Goal: Task Accomplishment & Management: Use online tool/utility

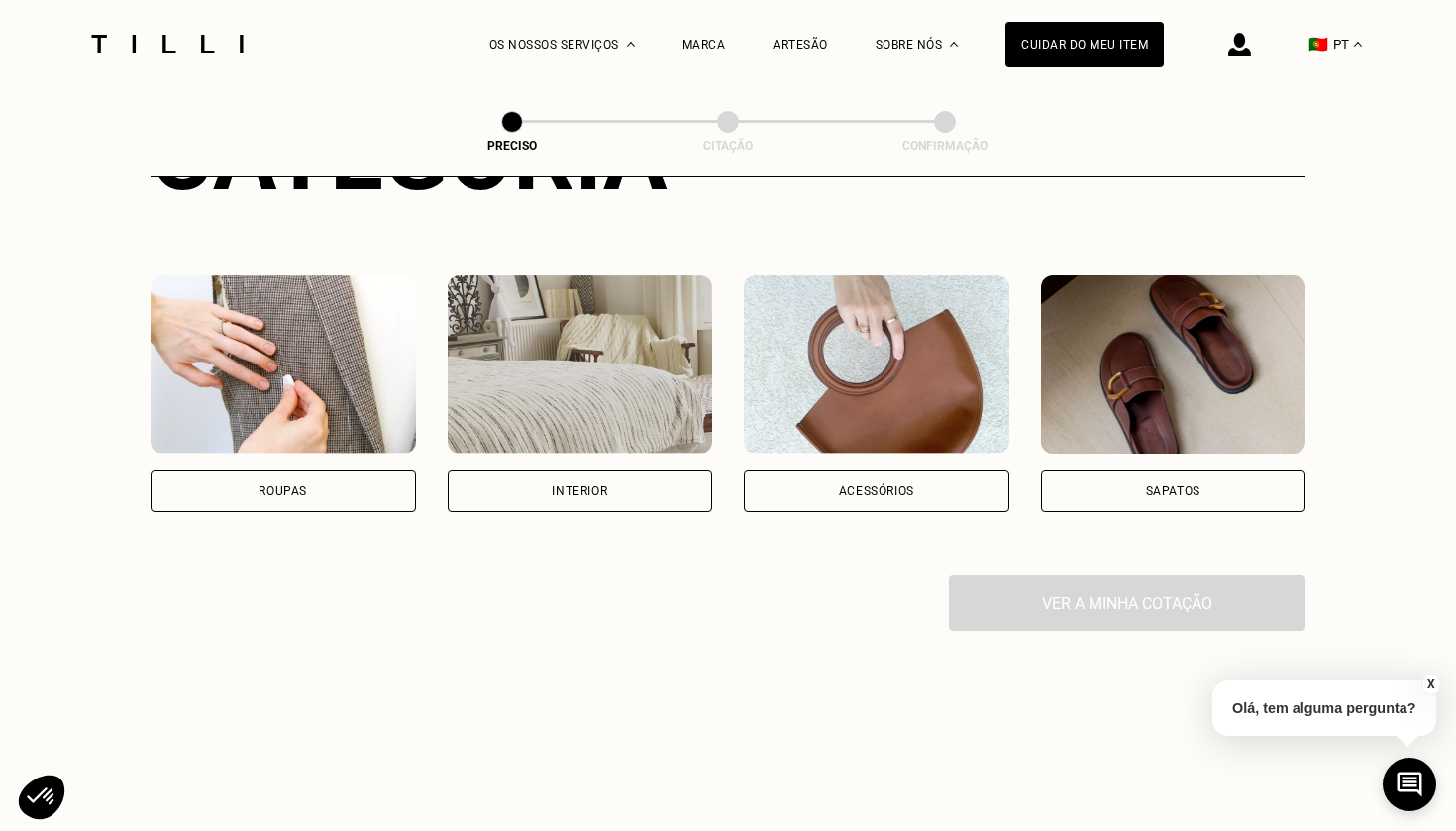
scroll to position [420, 0]
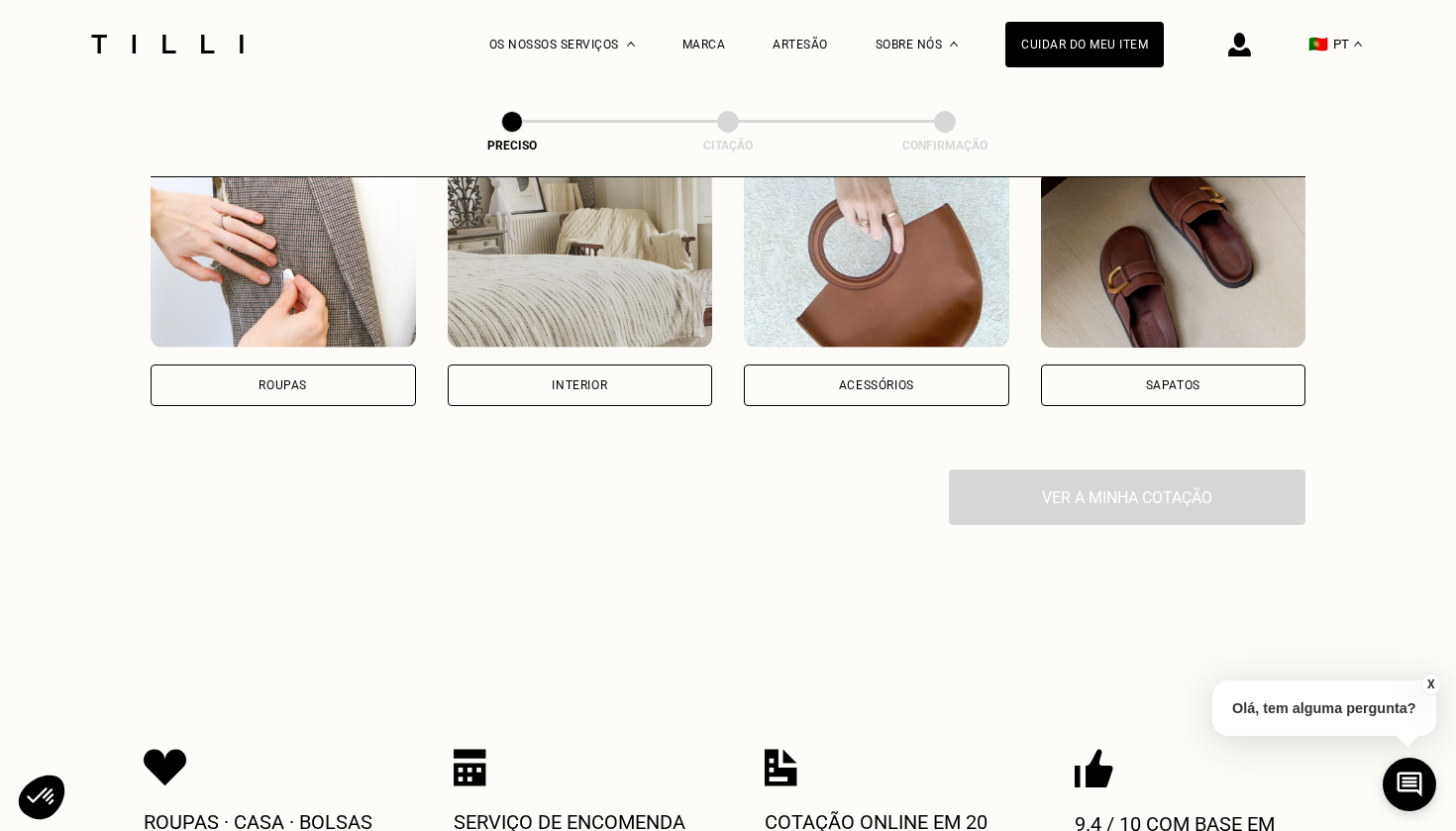
click at [1136, 379] on div "Sapatos" at bounding box center [1174, 386] width 266 height 42
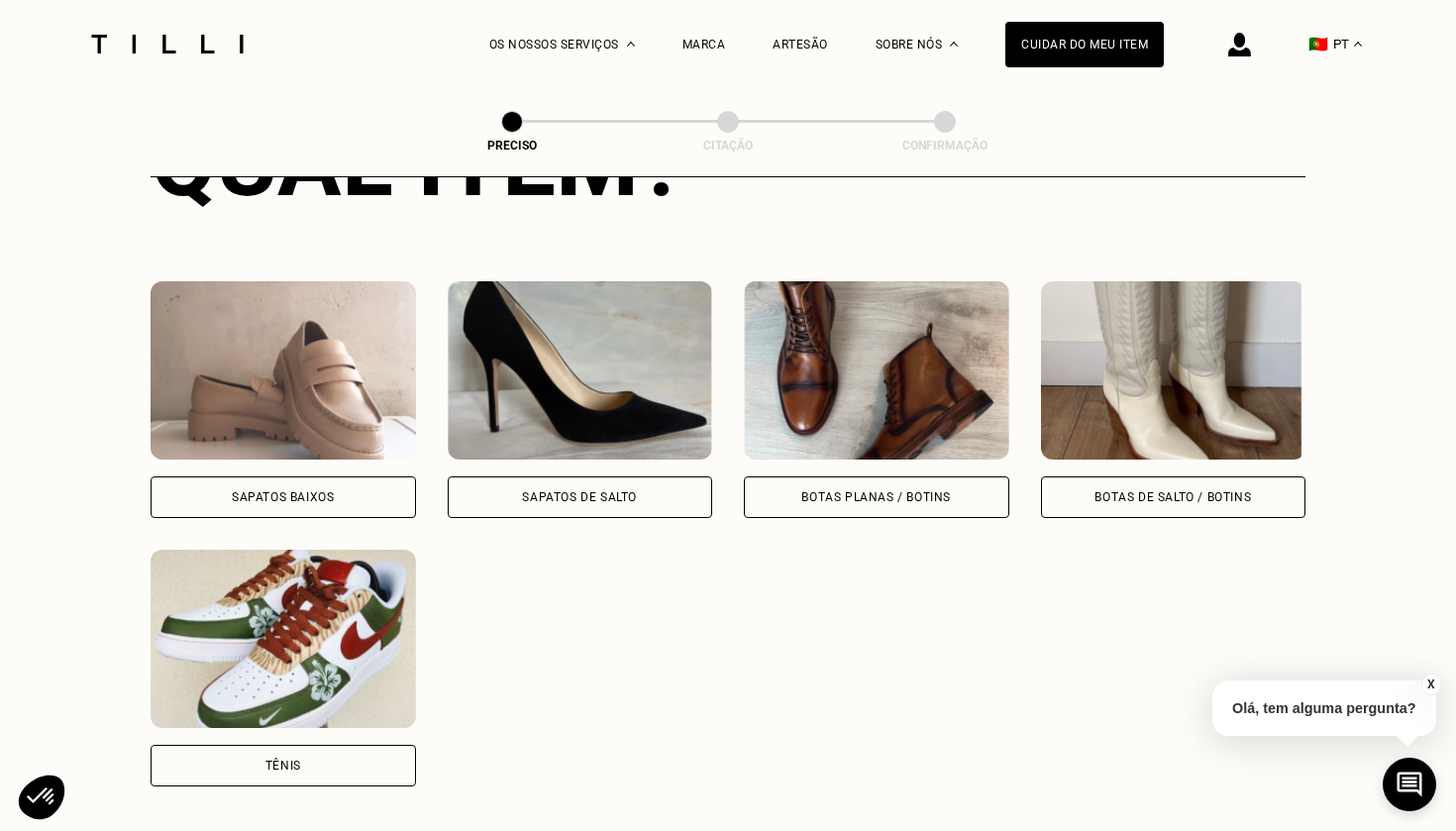
scroll to position [849, 0]
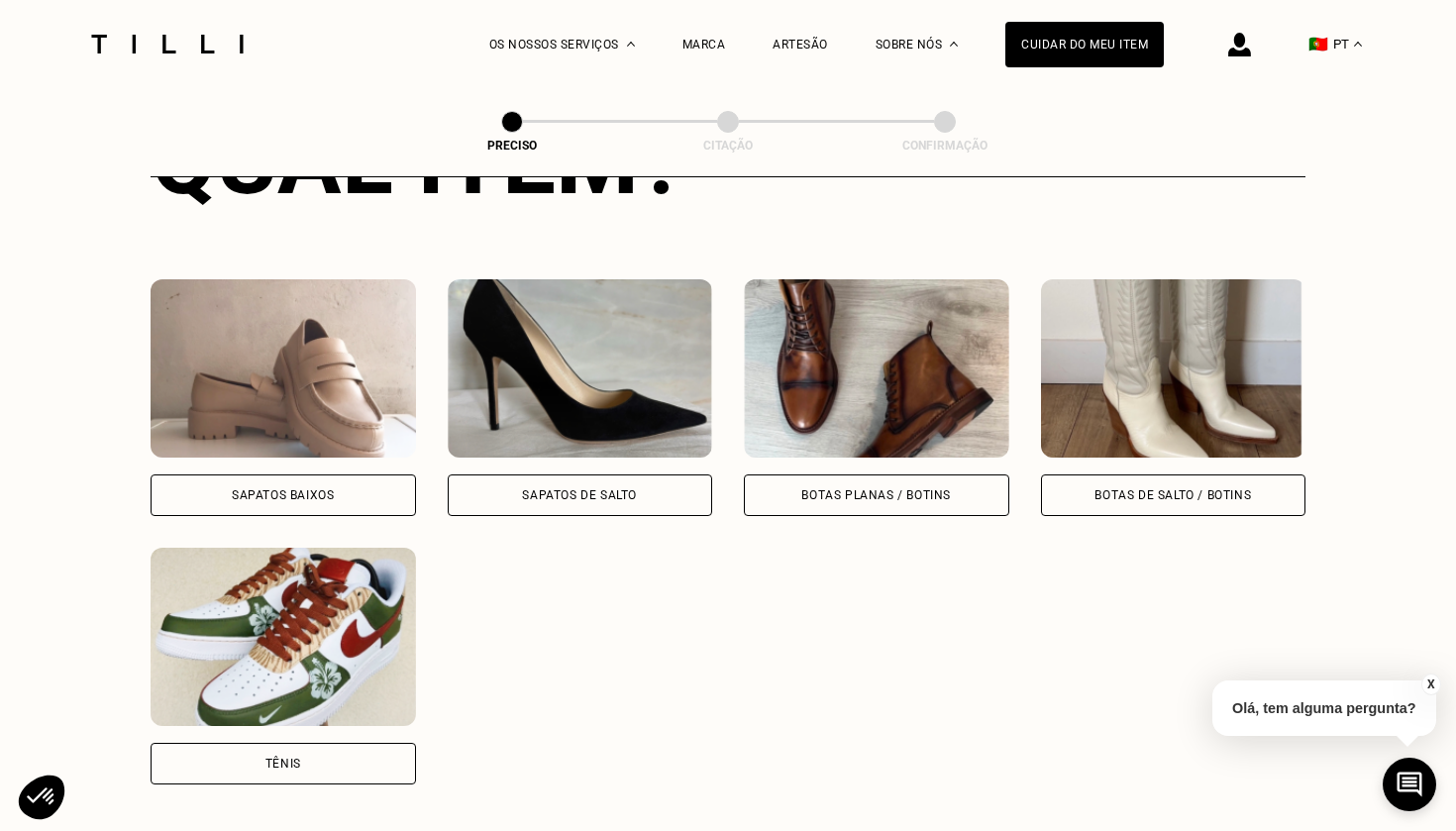
click at [361, 494] on div "Sapatos baixos" at bounding box center [284, 495] width 266 height 42
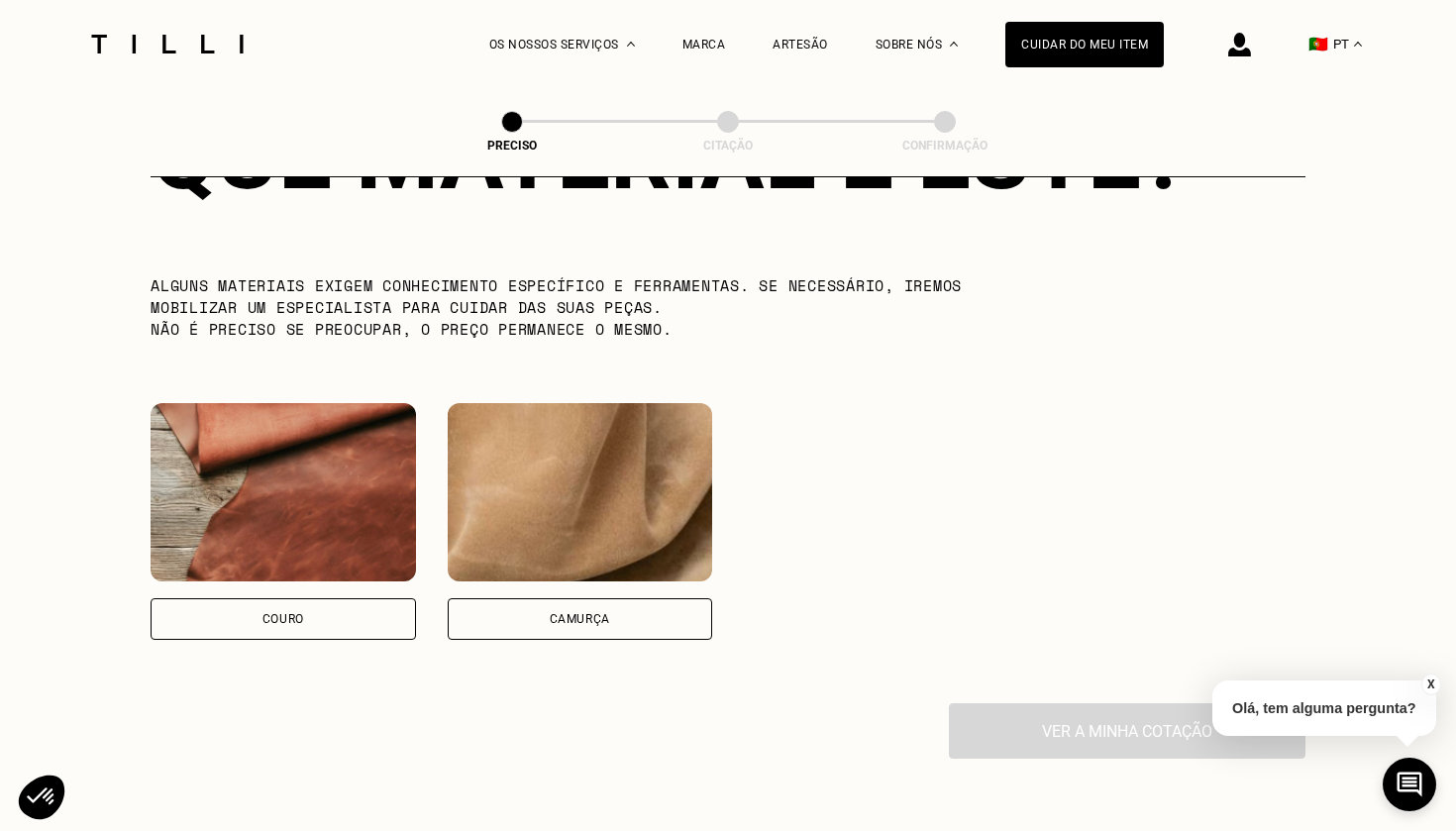
scroll to position [1686, 0]
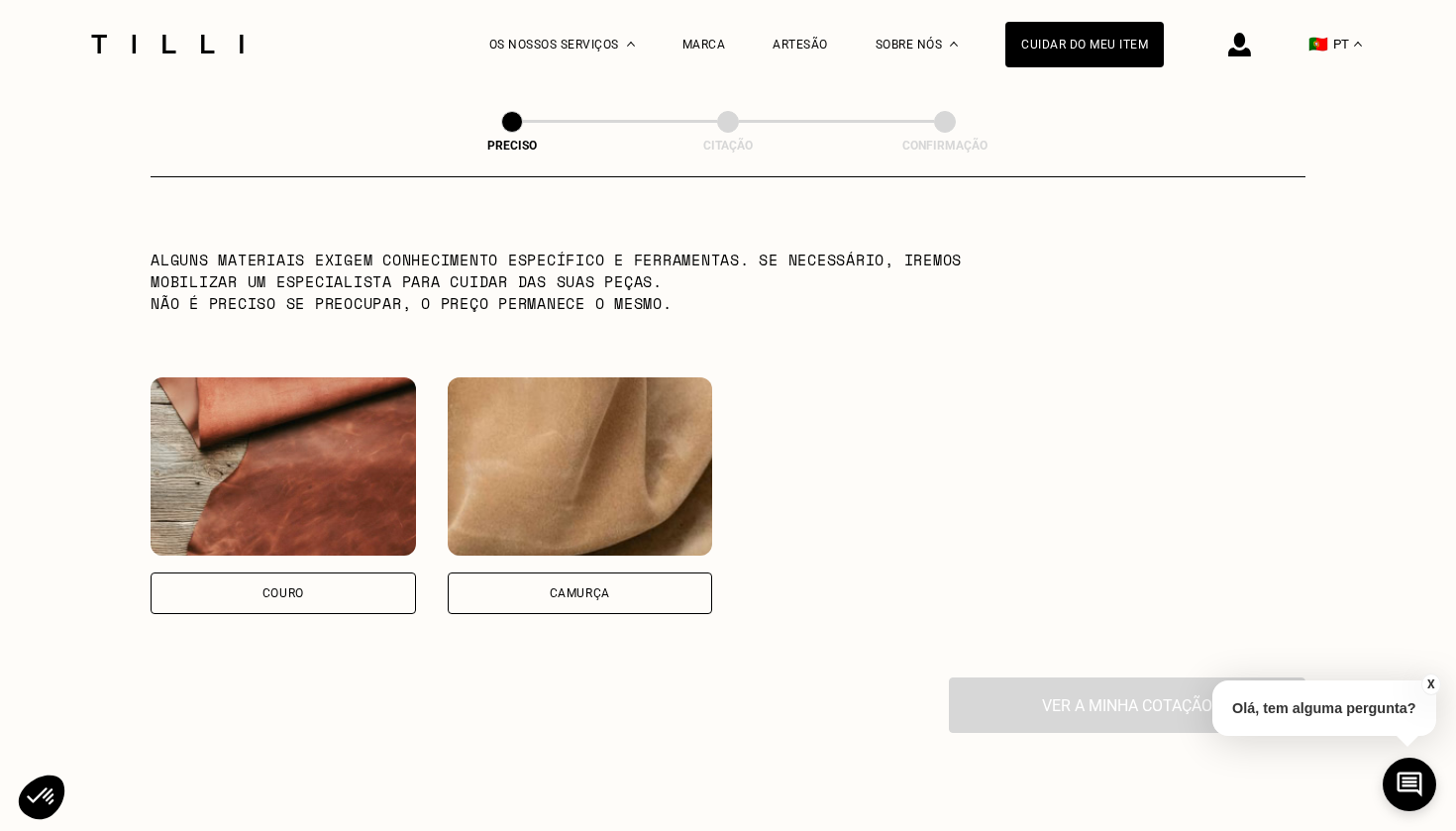
click at [333, 599] on div "Couro" at bounding box center [284, 593] width 266 height 42
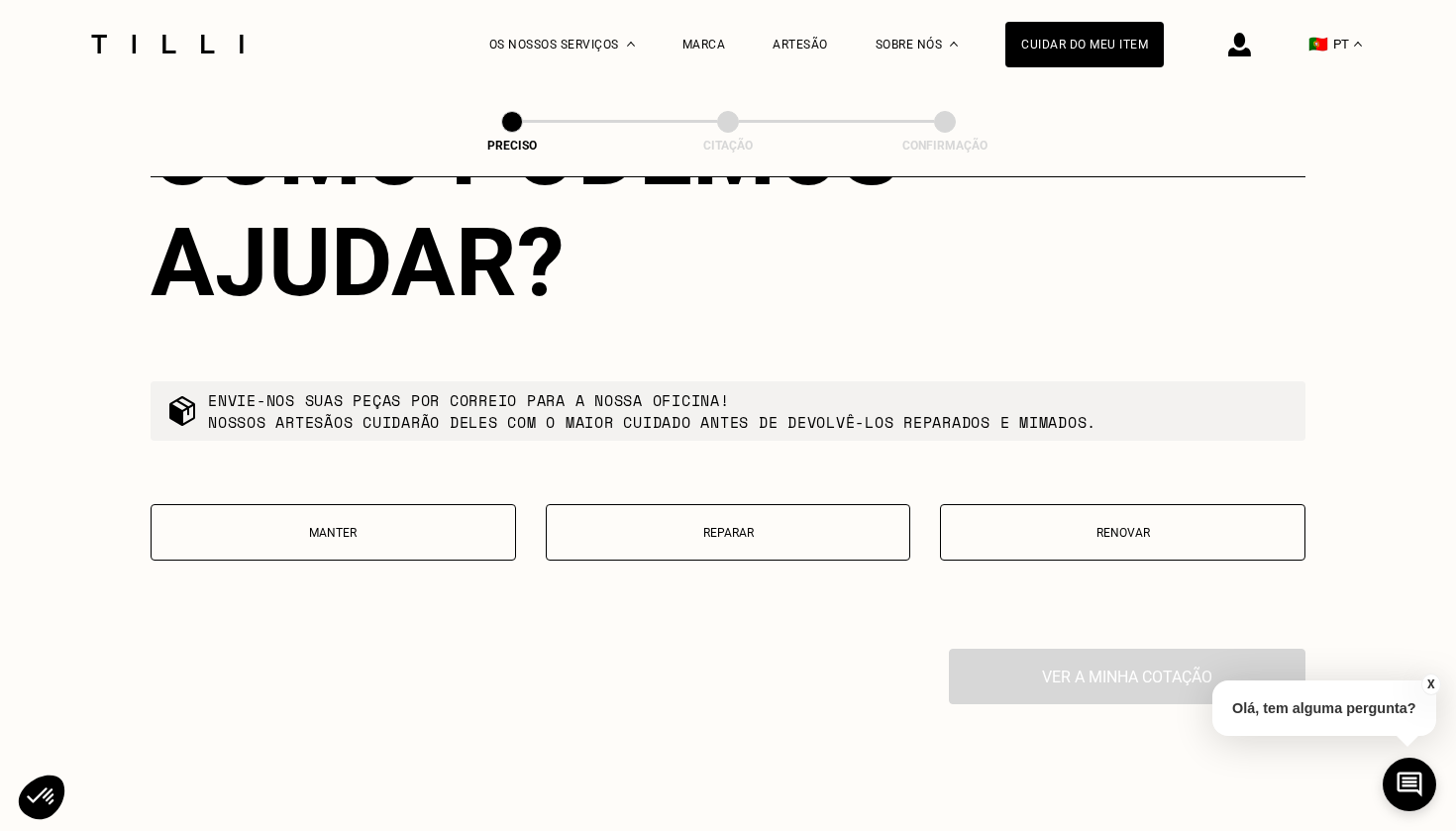
scroll to position [2334, 0]
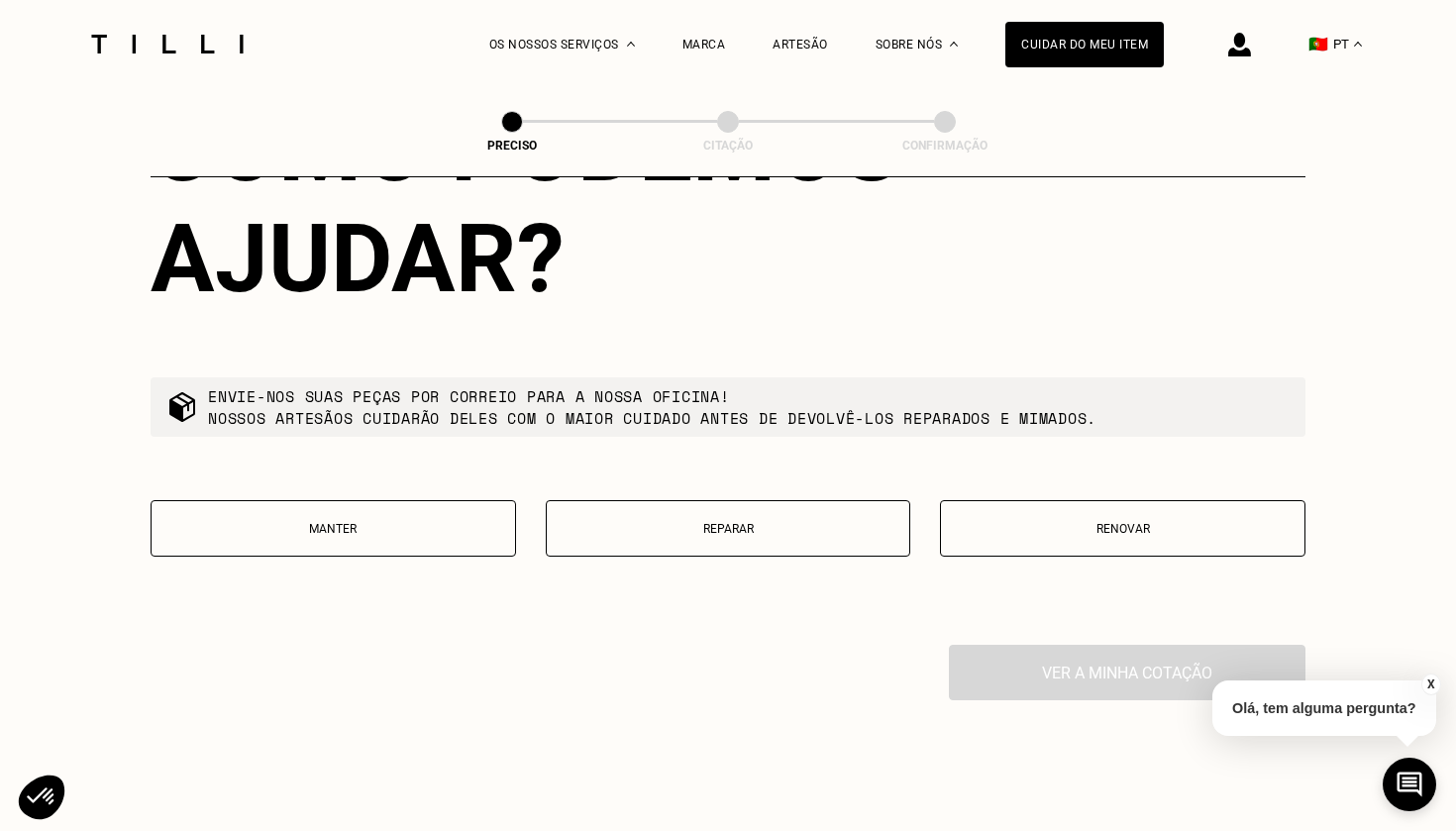
click at [731, 545] on button "Reparar" at bounding box center [728, 528] width 366 height 57
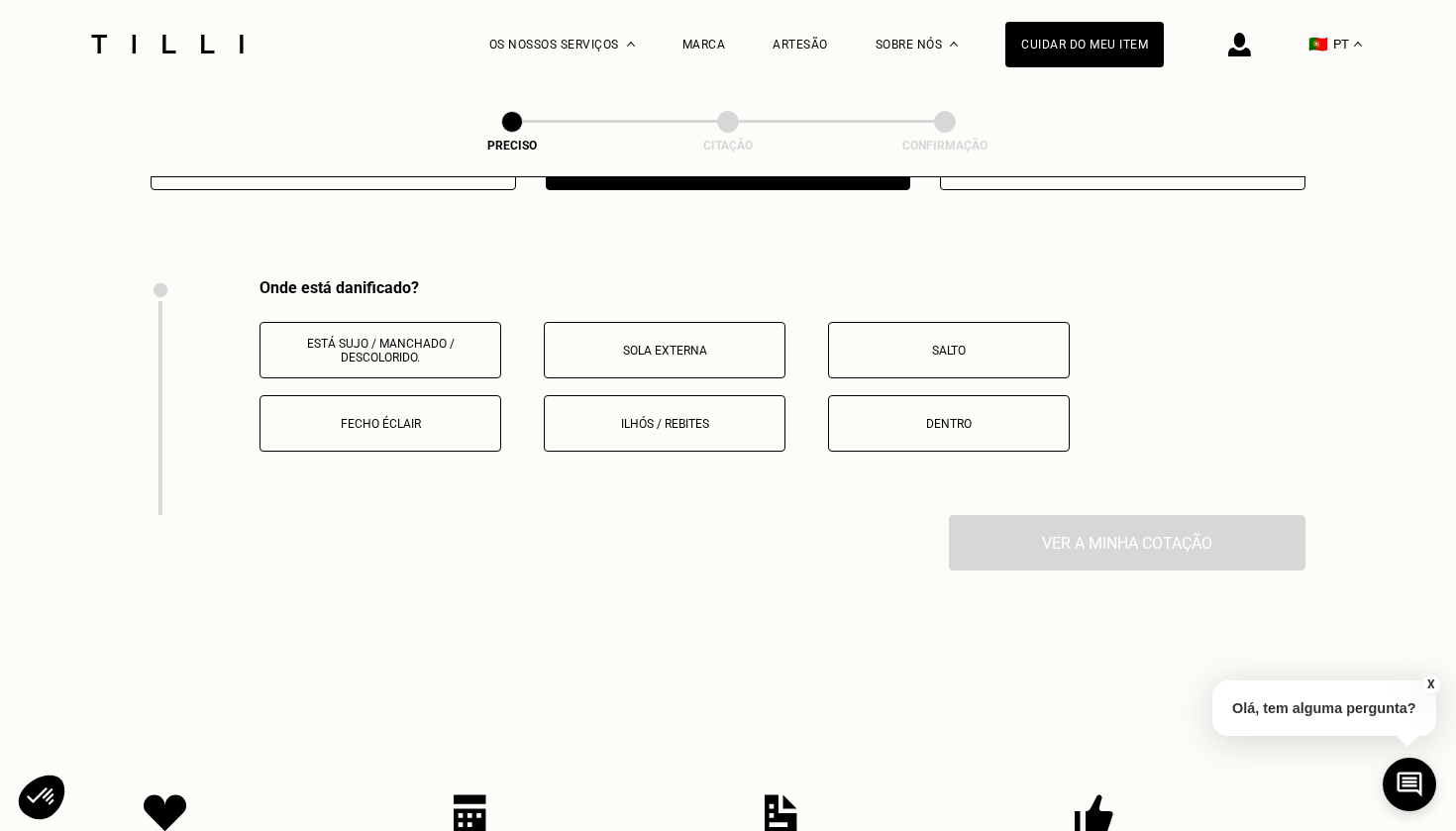
scroll to position [2758, 0]
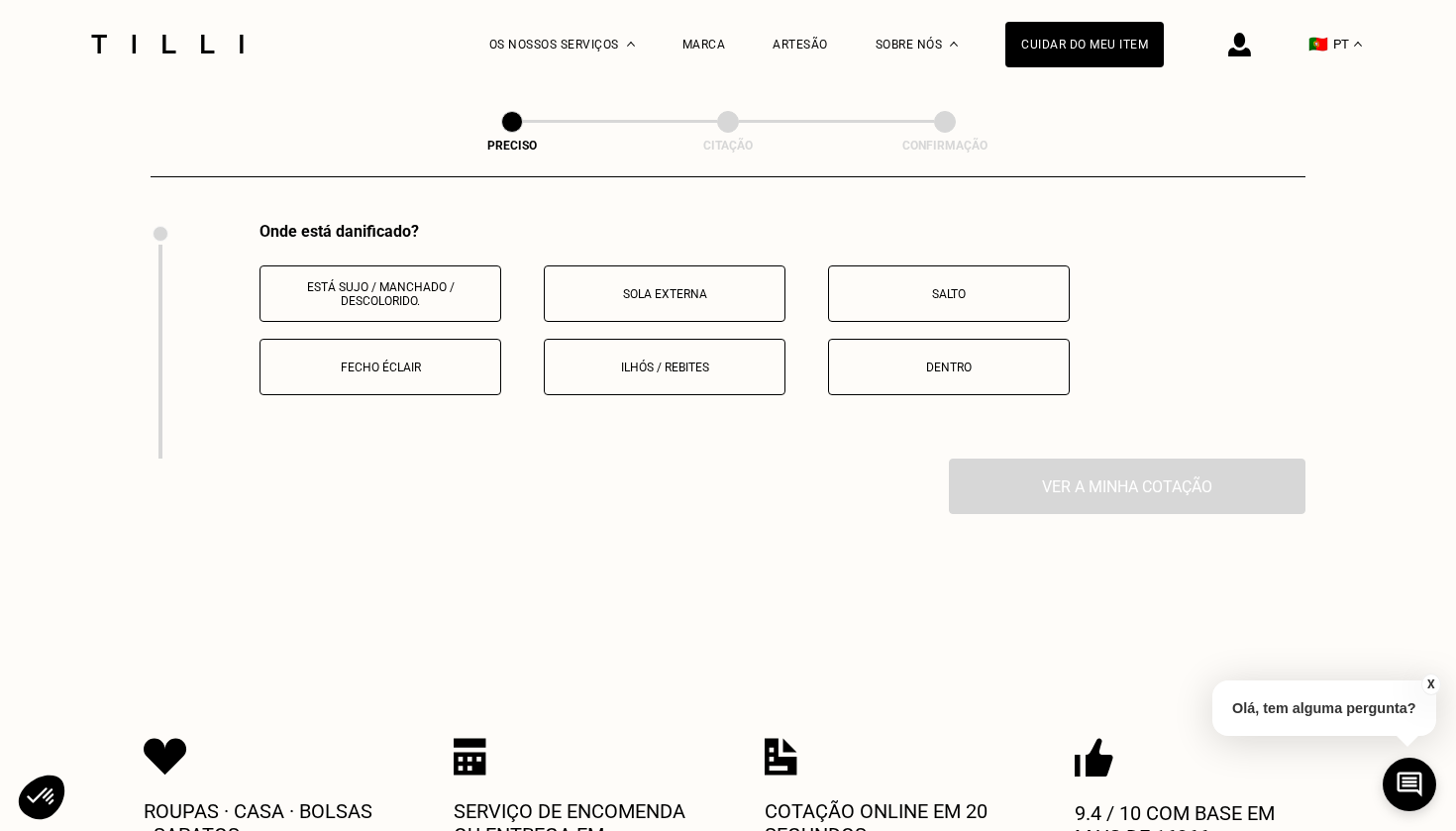
click at [390, 311] on button "Está sujo / manchado / descolorido." at bounding box center [381, 294] width 242 height 57
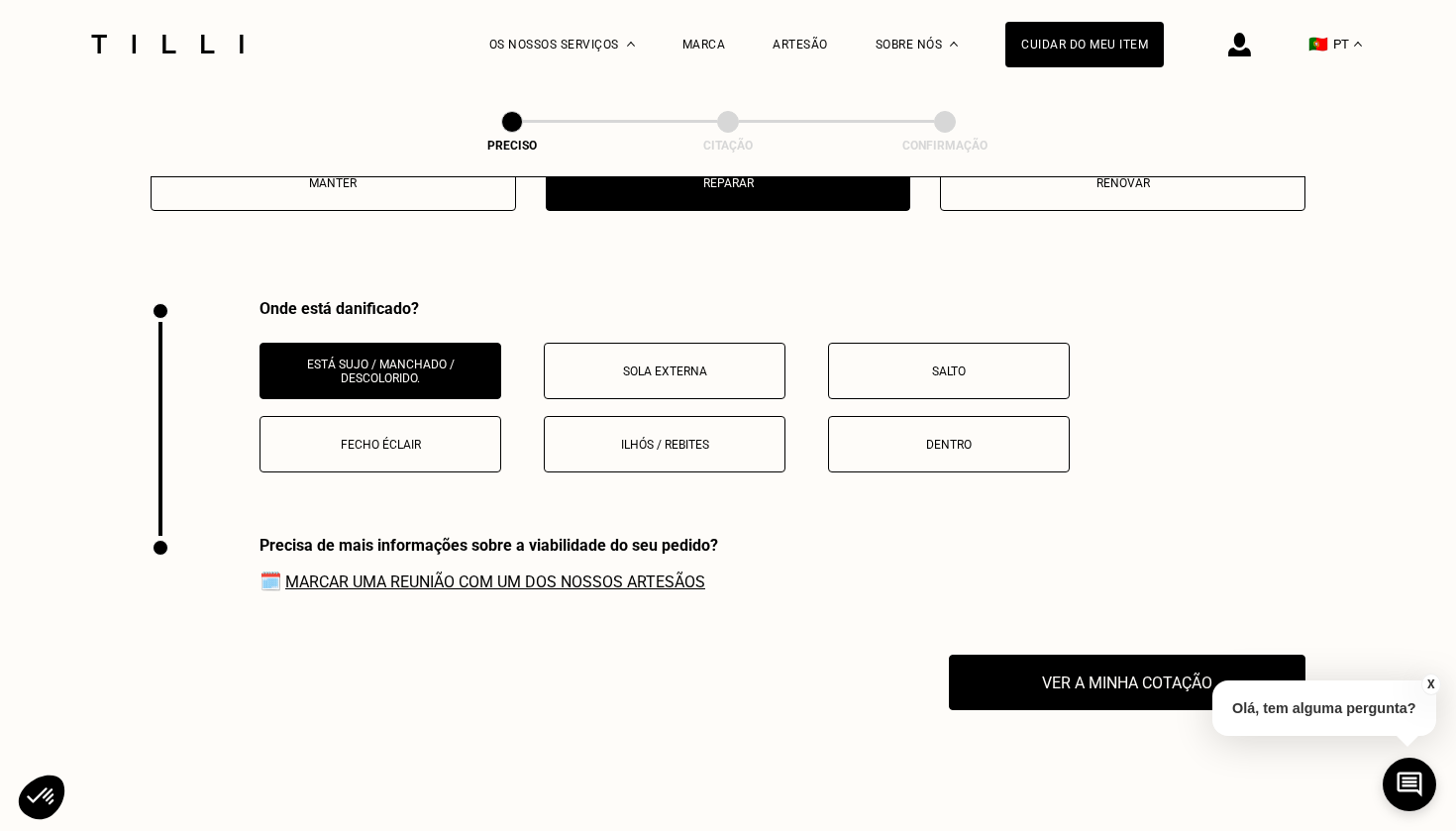
scroll to position [2665, 0]
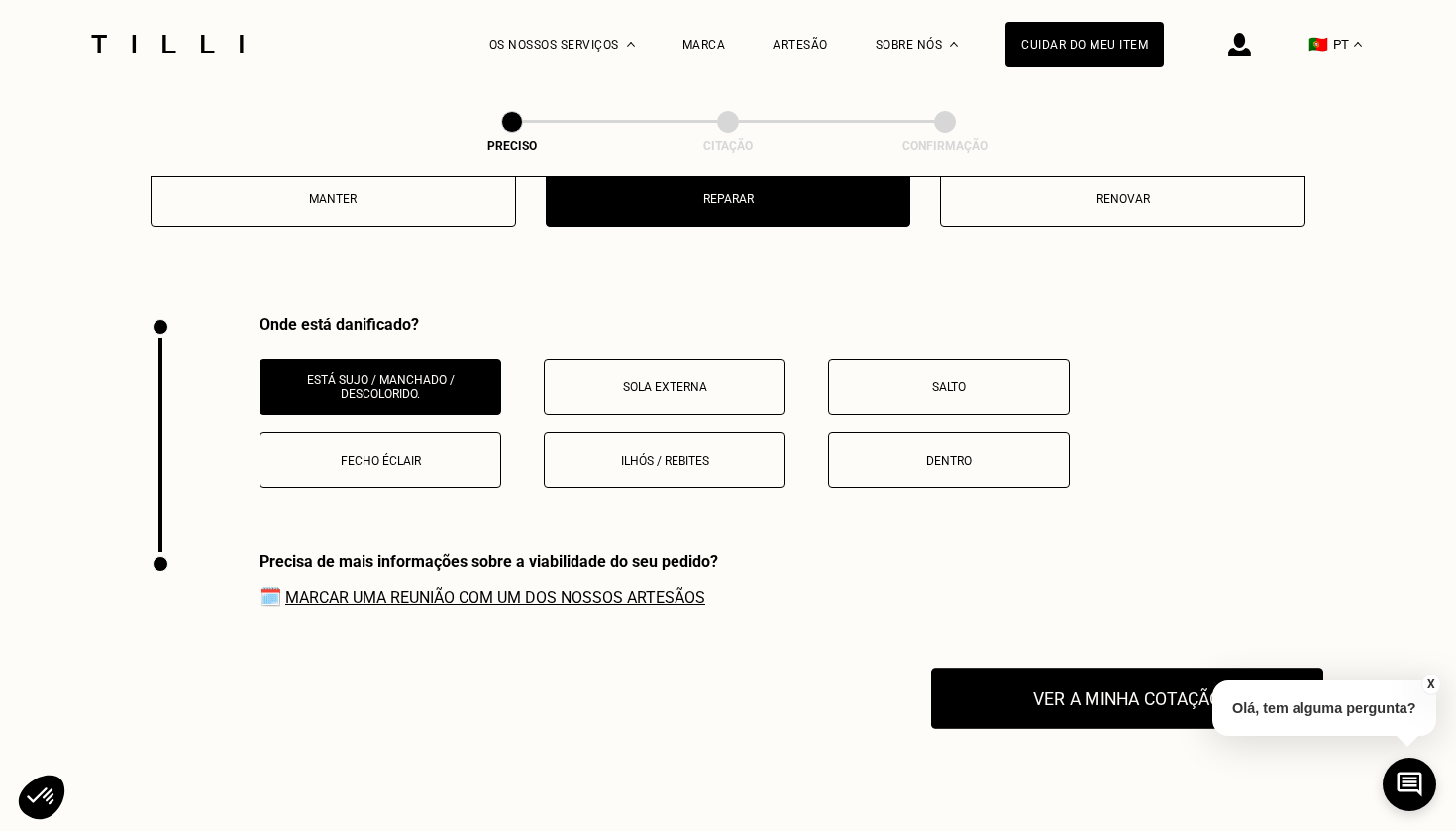
click at [1022, 710] on button "Ver a minha cotação" at bounding box center [1128, 698] width 393 height 61
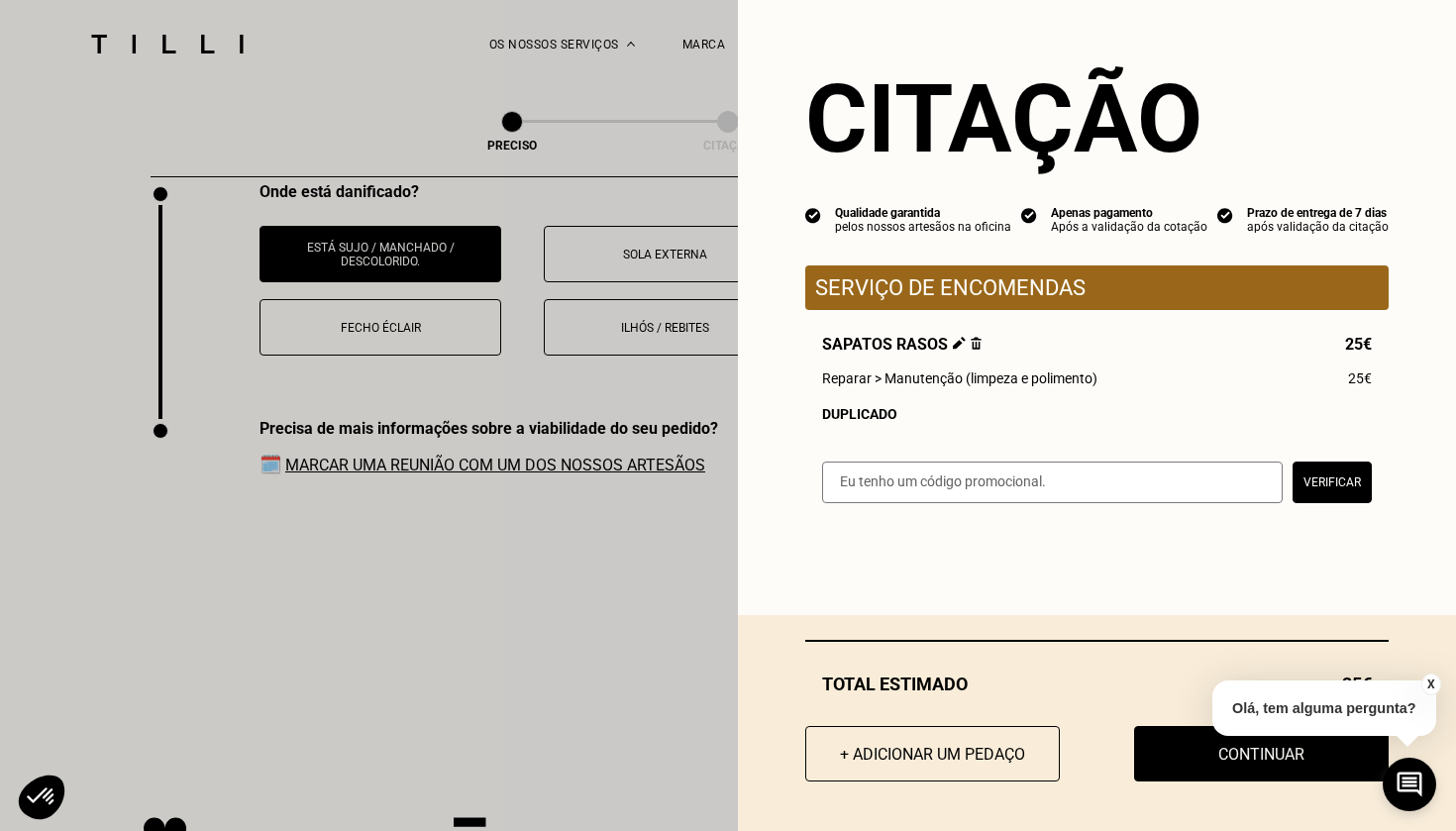
scroll to position [2807, 0]
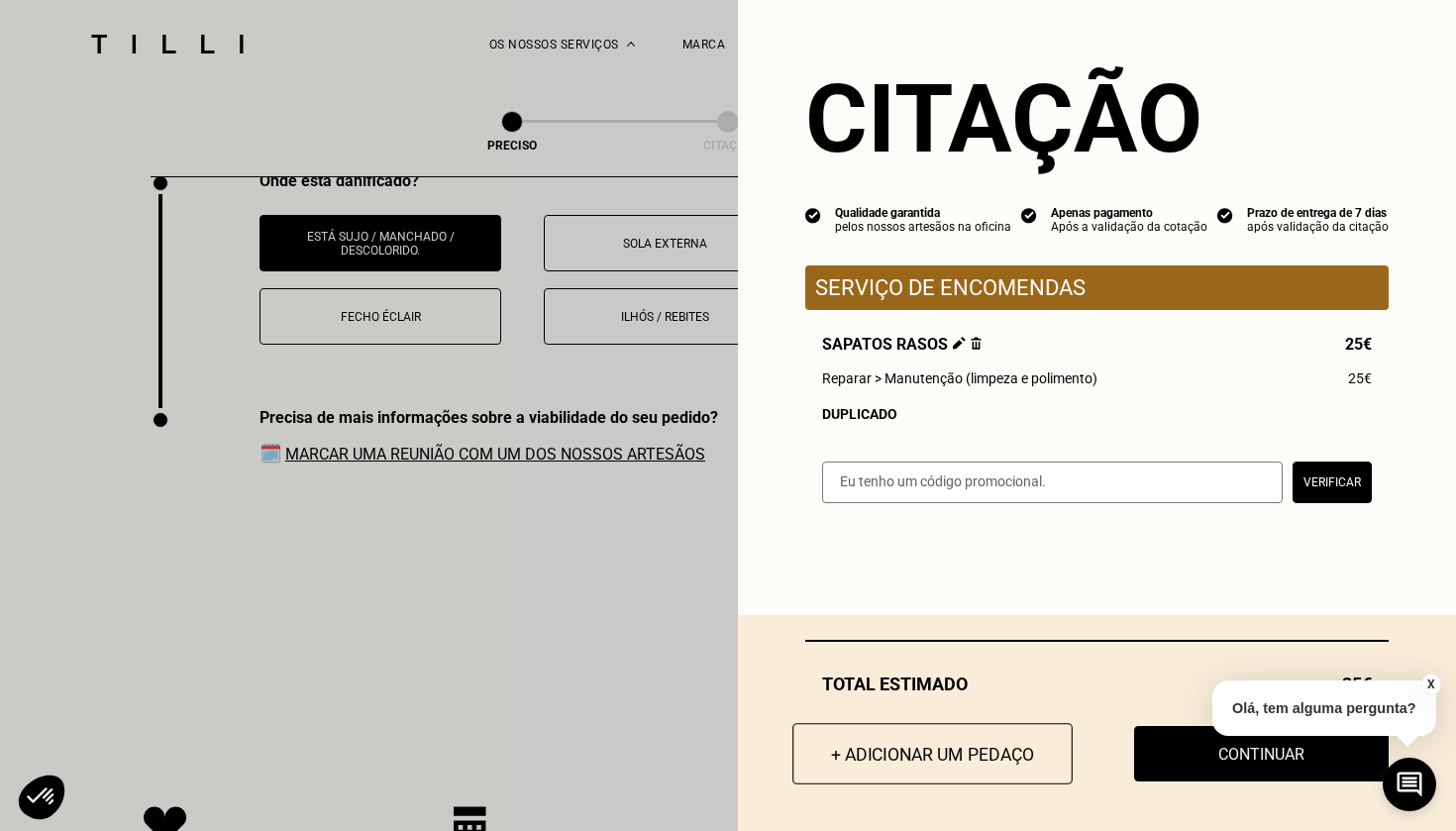
click at [1010, 760] on button "+ Adicionar um pedaço" at bounding box center [932, 754] width 281 height 61
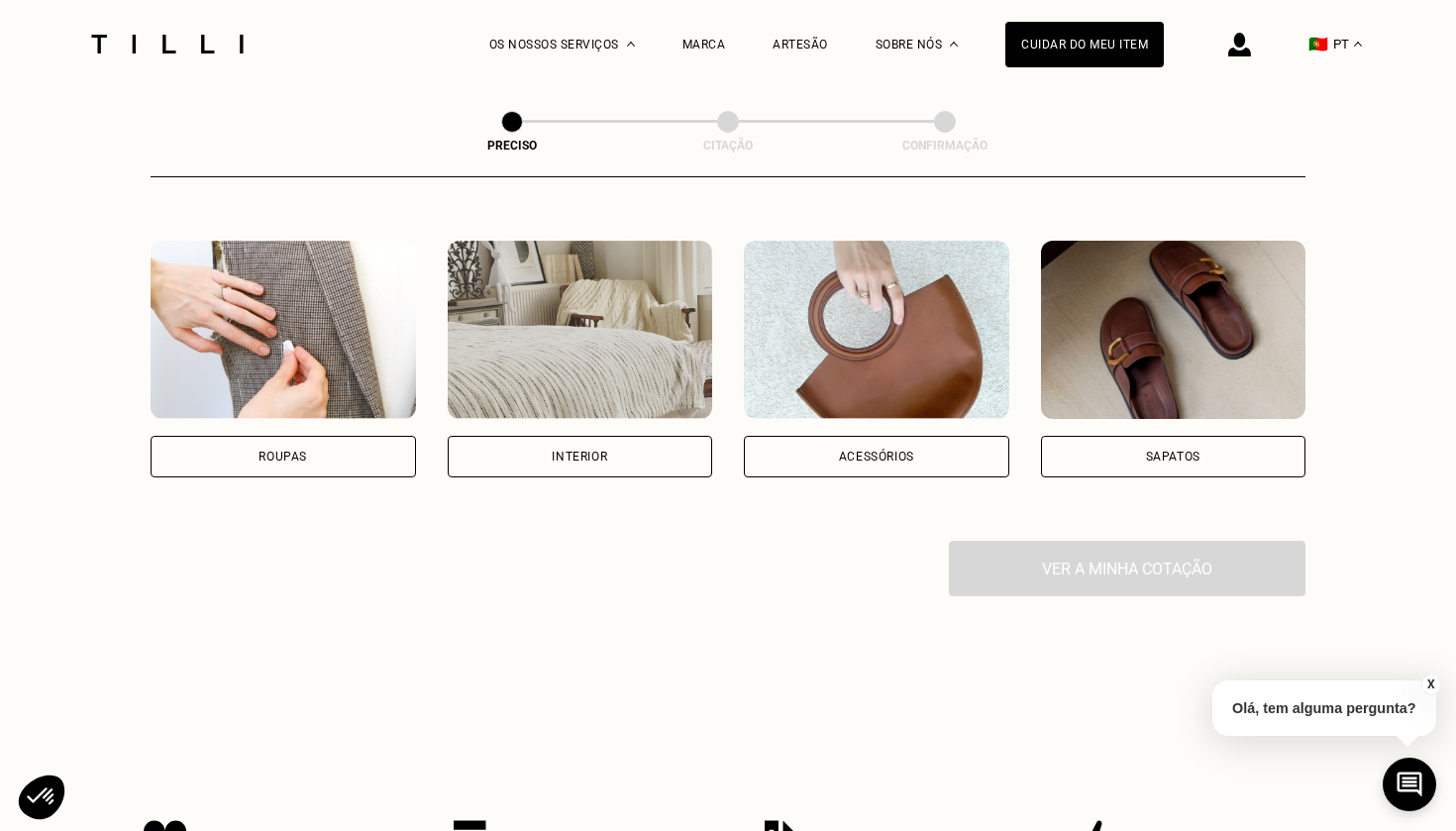
scroll to position [418, 0]
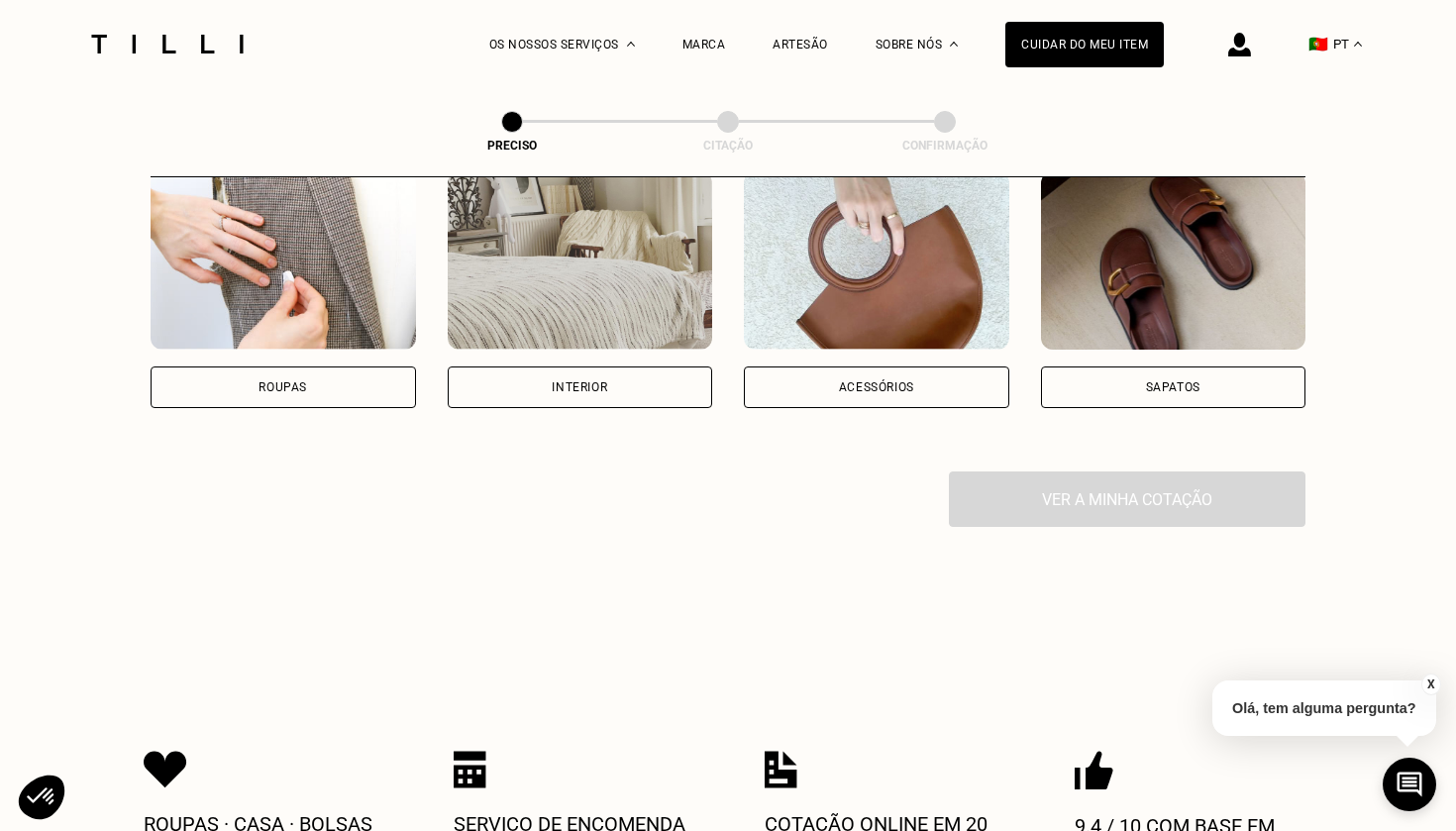
click at [1210, 400] on div "Sapatos" at bounding box center [1174, 388] width 266 height 42
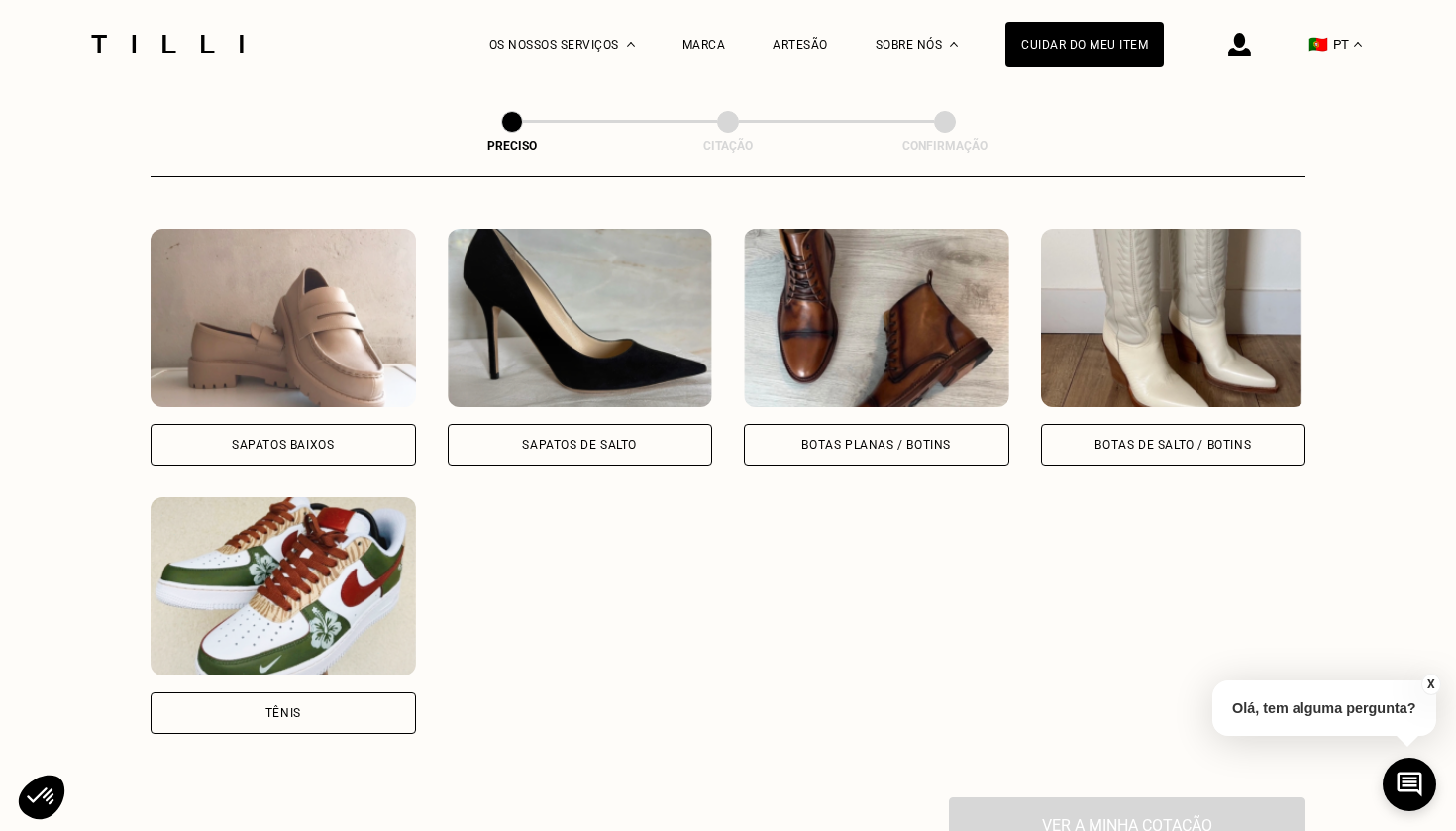
scroll to position [901, 0]
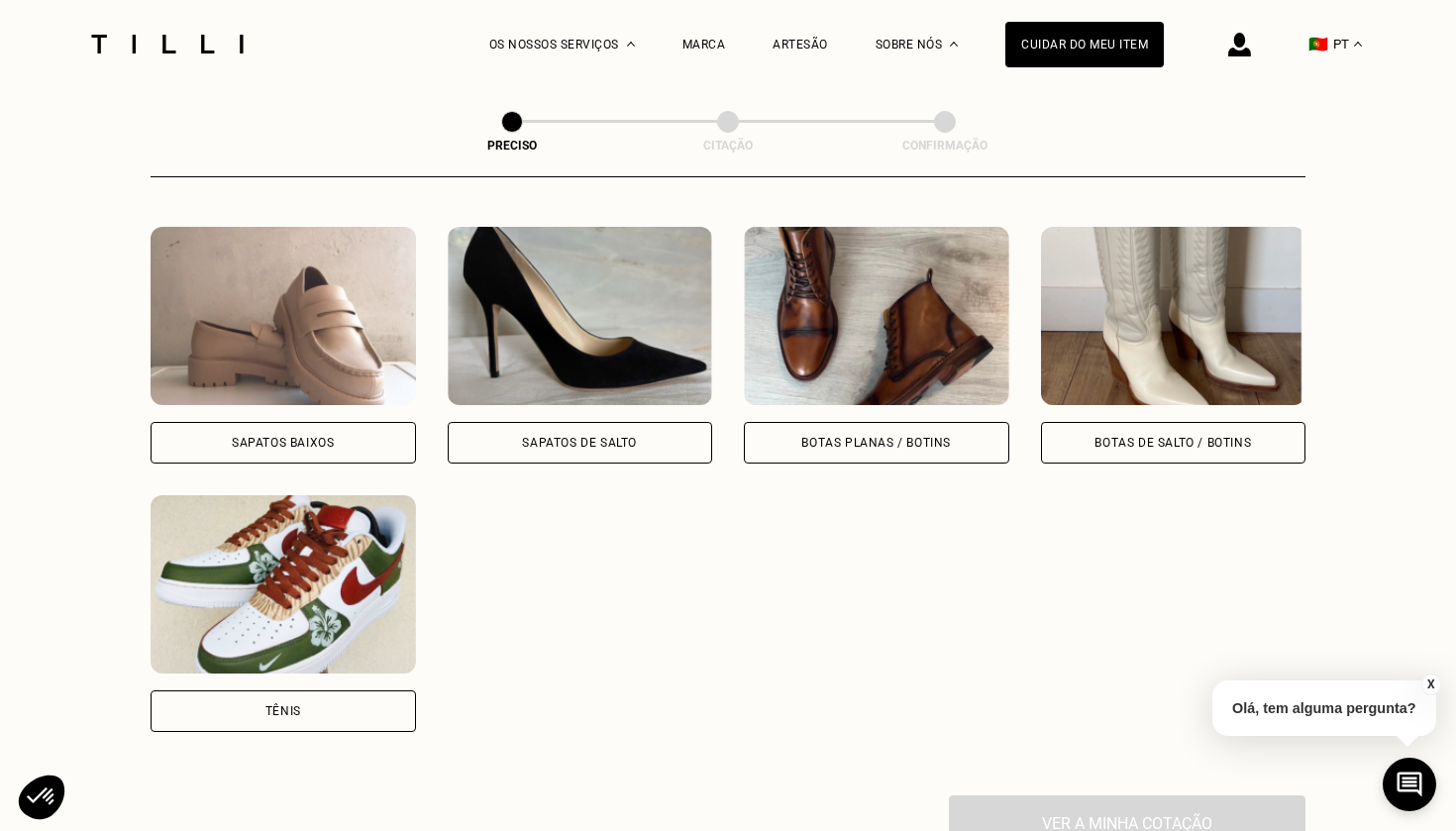
click at [852, 441] on div "Botas planas / botins" at bounding box center [876, 442] width 150 height 12
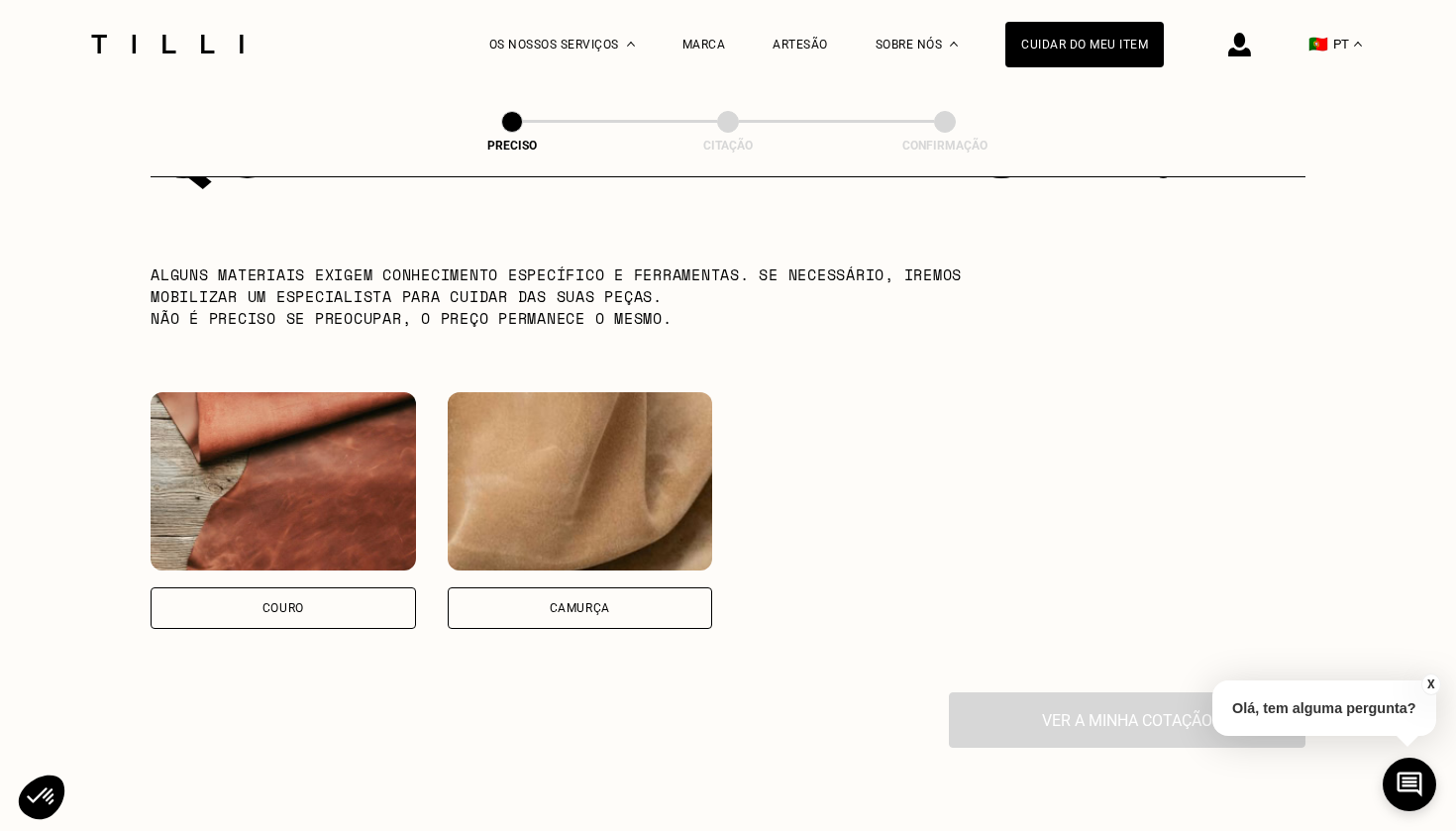
scroll to position [1681, 0]
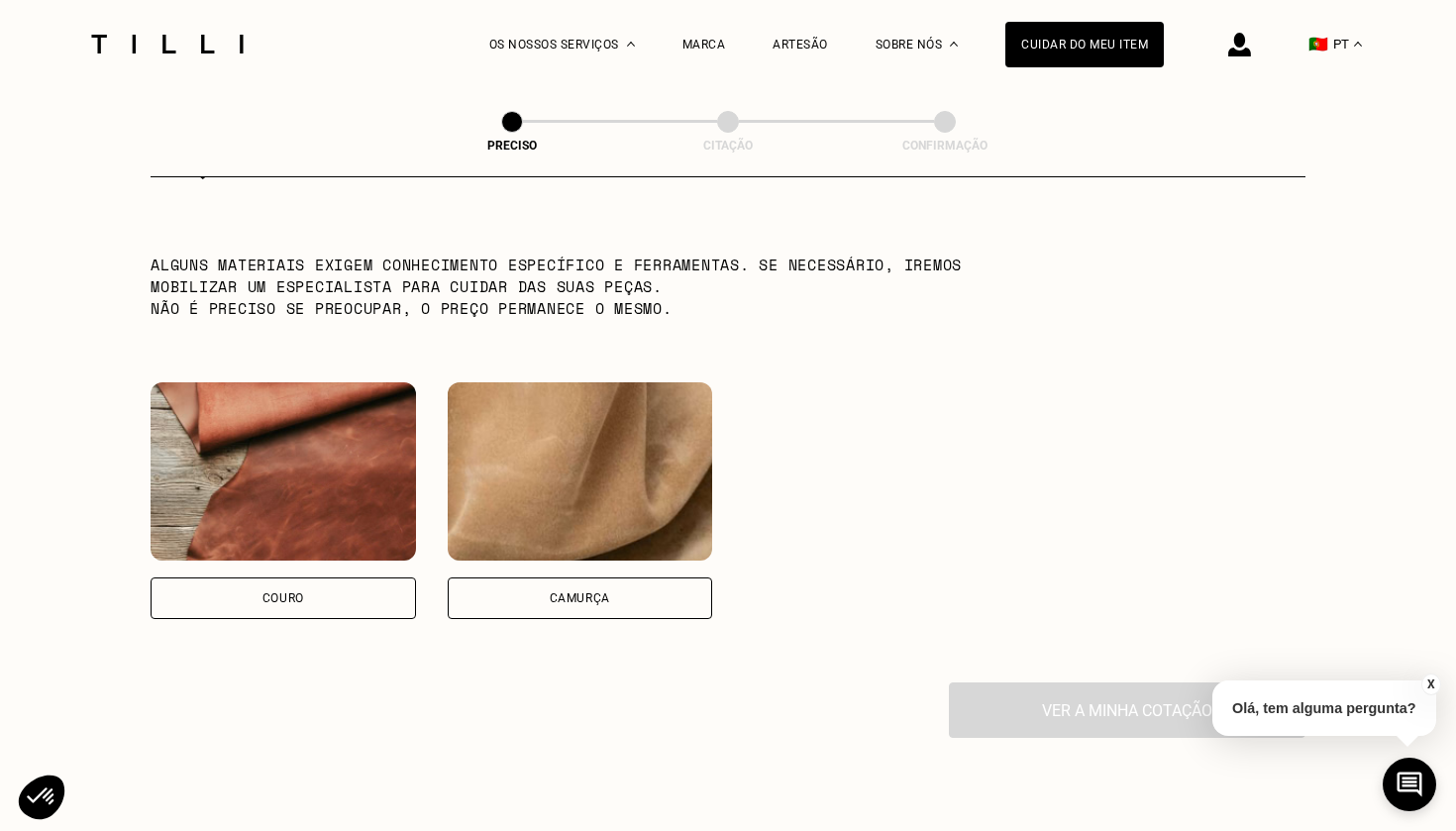
click at [340, 599] on div "Couro" at bounding box center [284, 598] width 266 height 42
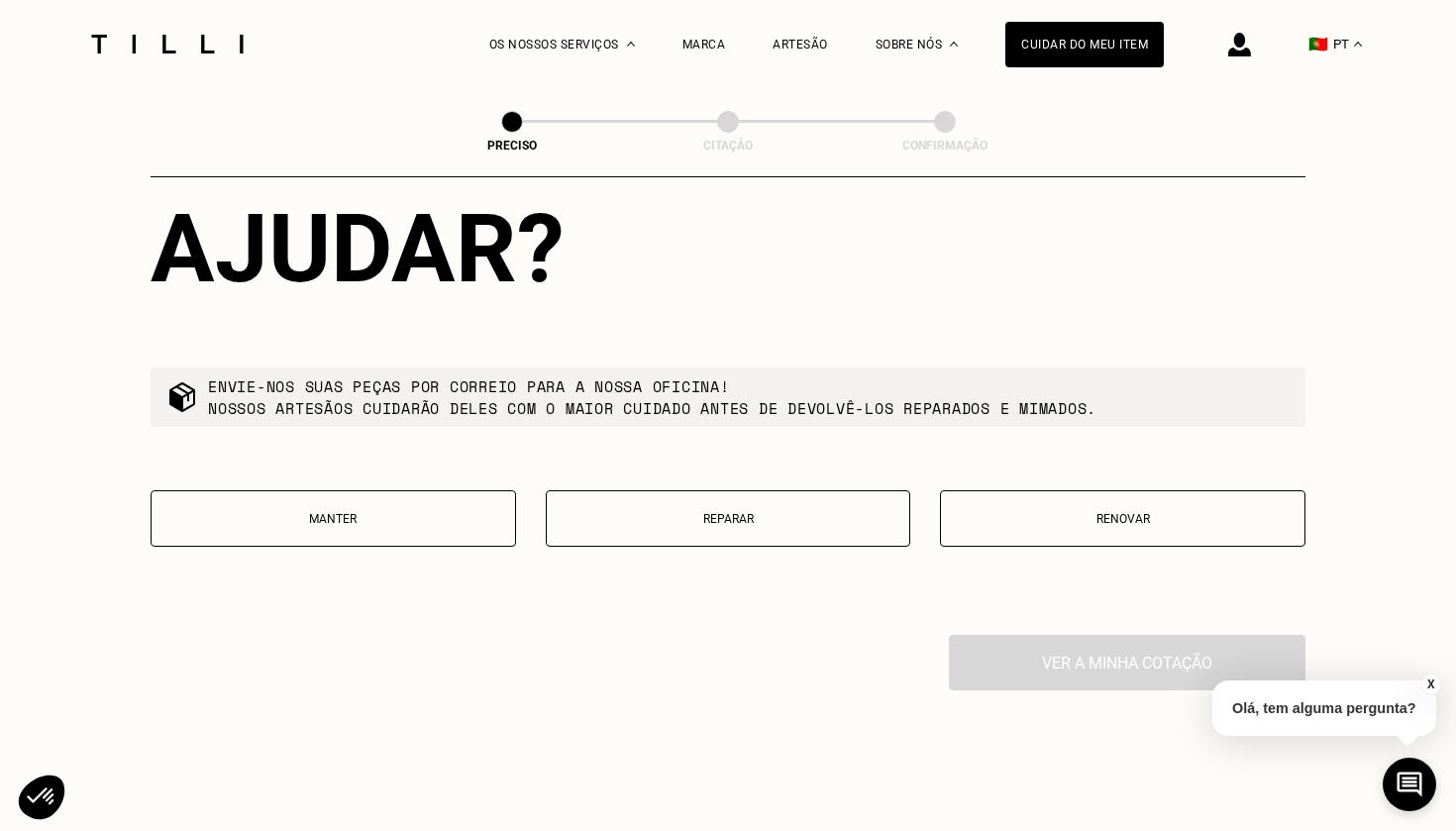
scroll to position [2351, 0]
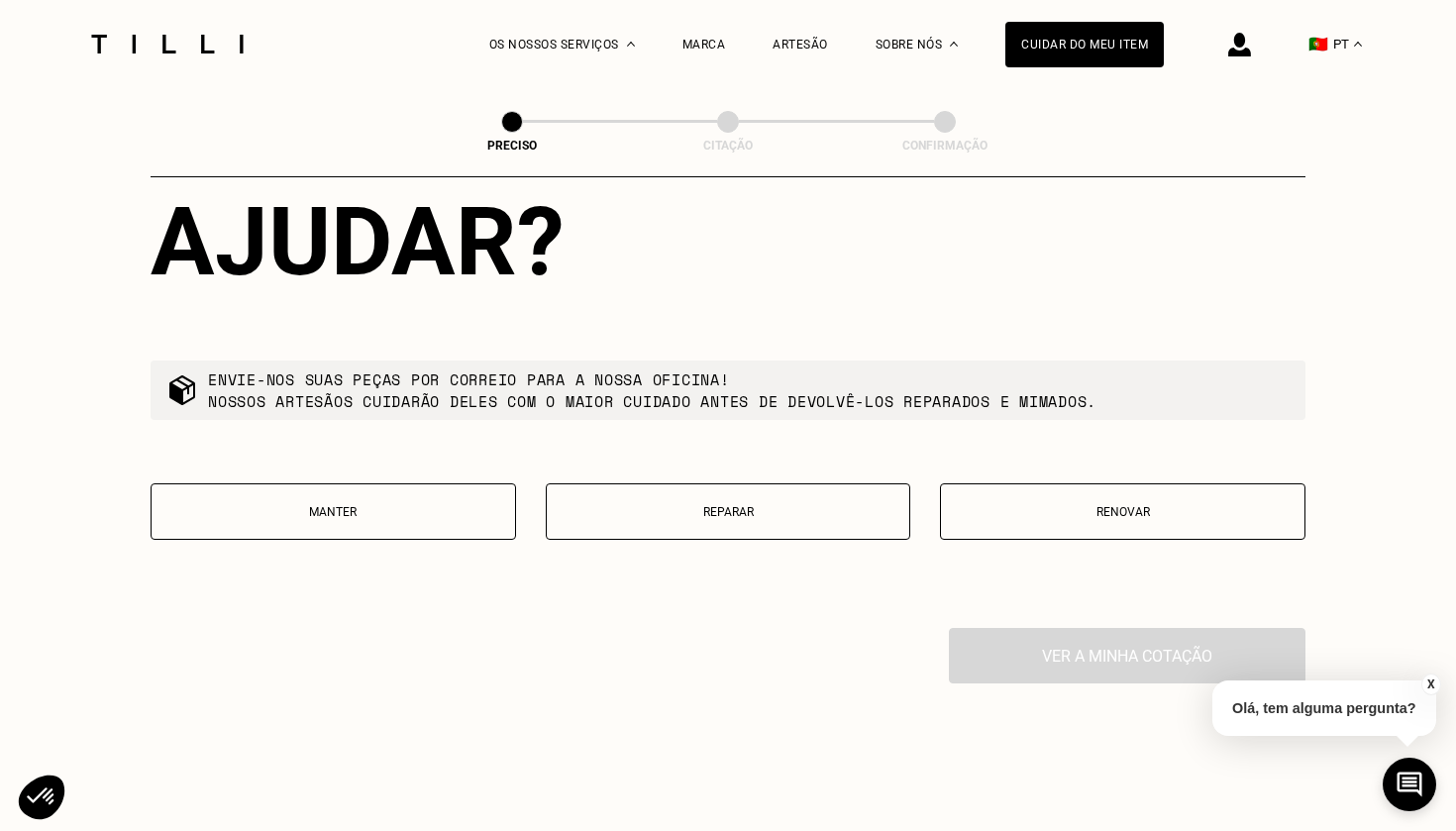
click at [745, 521] on button "Reparar" at bounding box center [728, 511] width 366 height 57
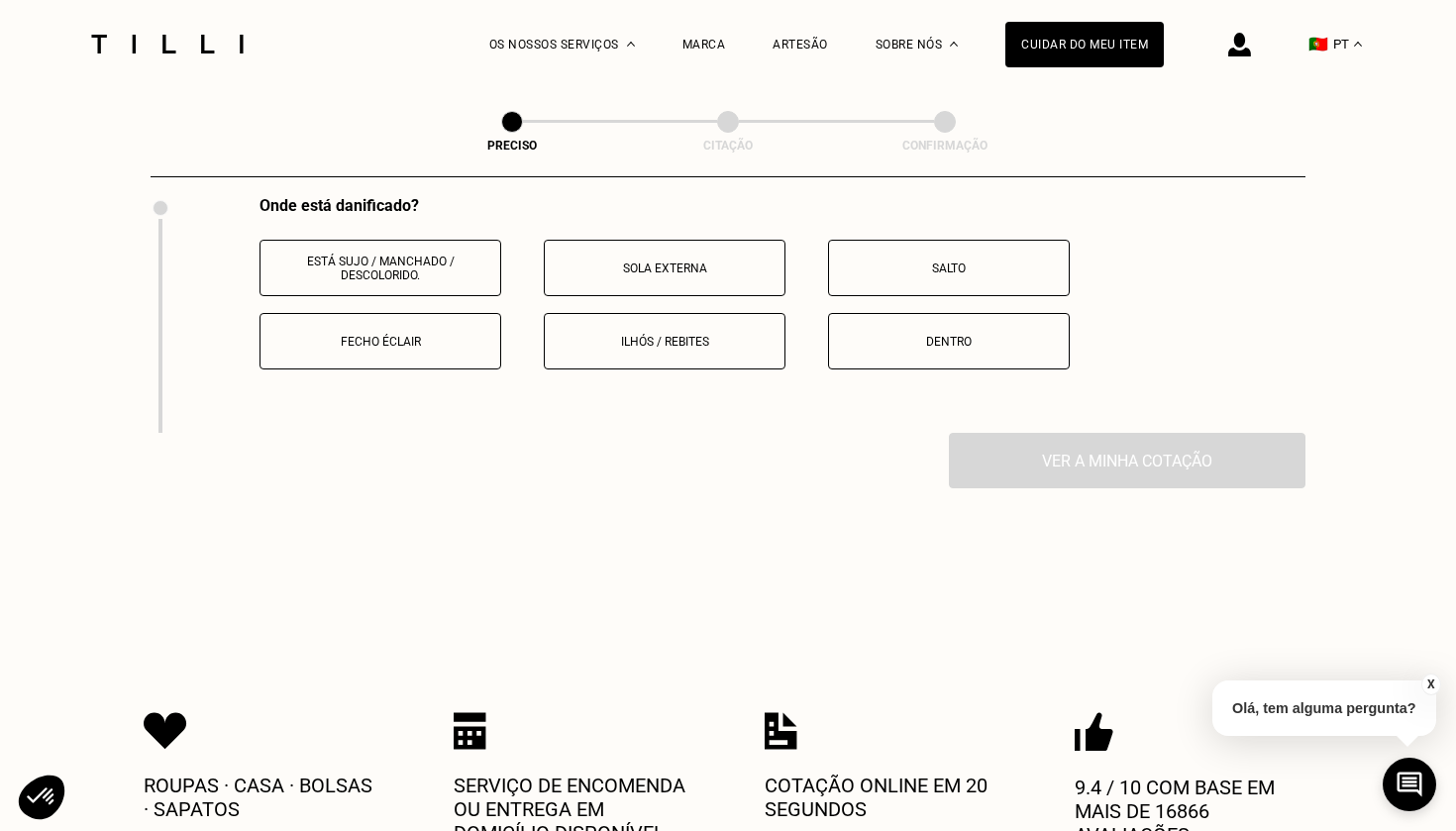
scroll to position [2783, 0]
click at [1353, 43] on button "🇵🇹 PT" at bounding box center [1335, 44] width 73 height 88
click at [1331, 109] on div "🇫🇷 FR" at bounding box center [1333, 111] width 55 height 24
click at [1352, 108] on link "FR" at bounding box center [1346, 111] width 15 height 24
